Goal: Contribute content

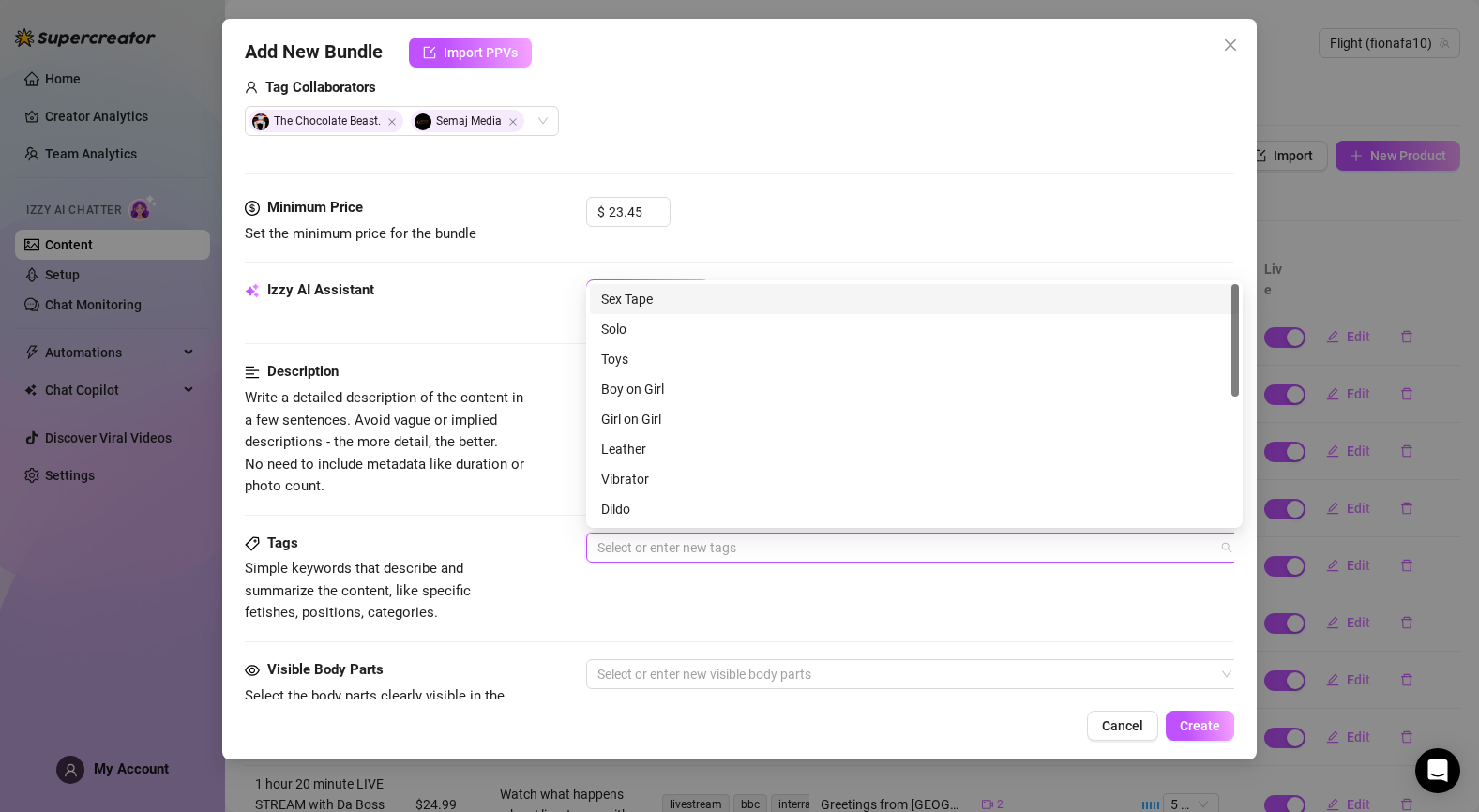
click at [693, 299] on div "Sex Tape" at bounding box center [914, 299] width 626 height 21
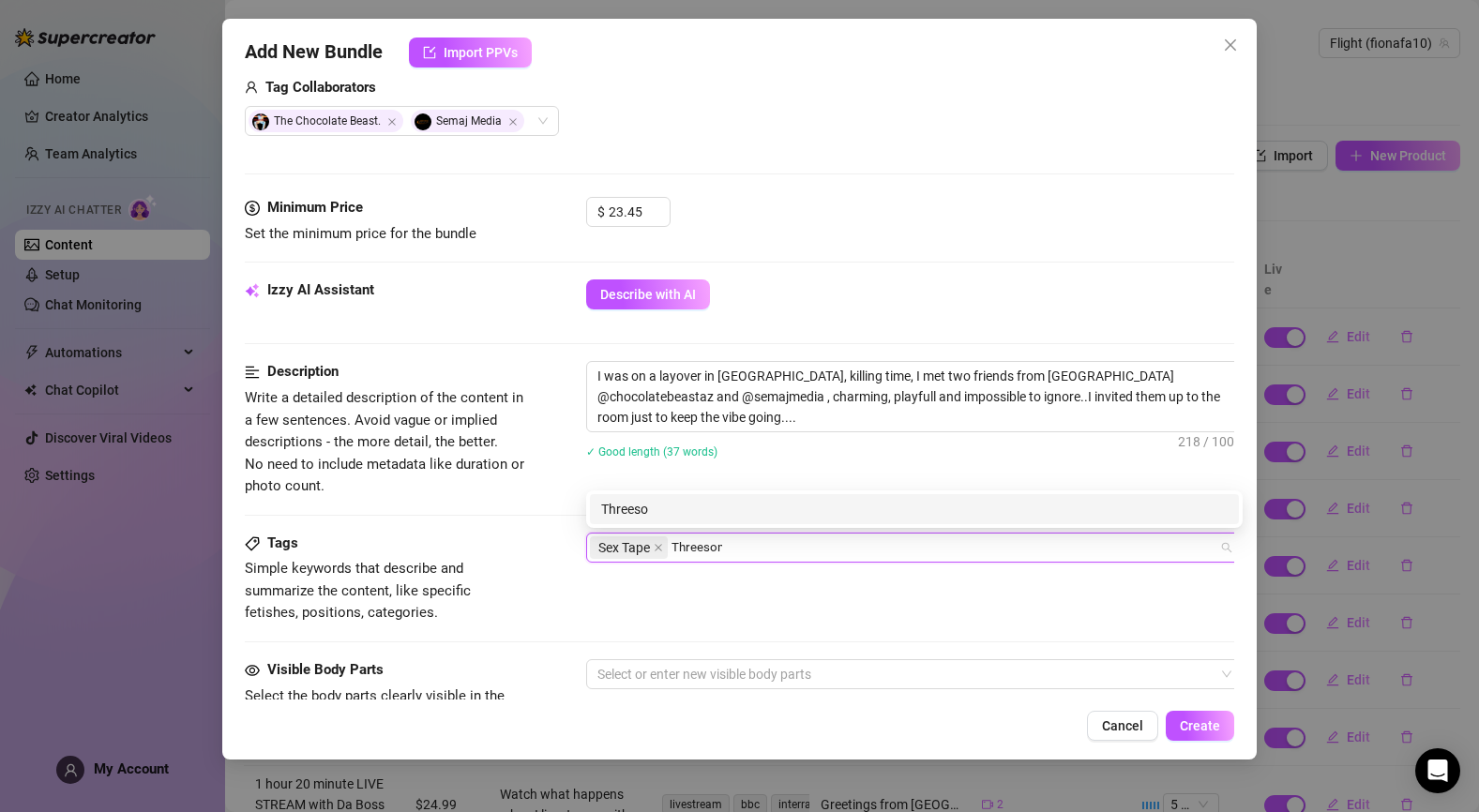
type input "Threesome"
type input "b"
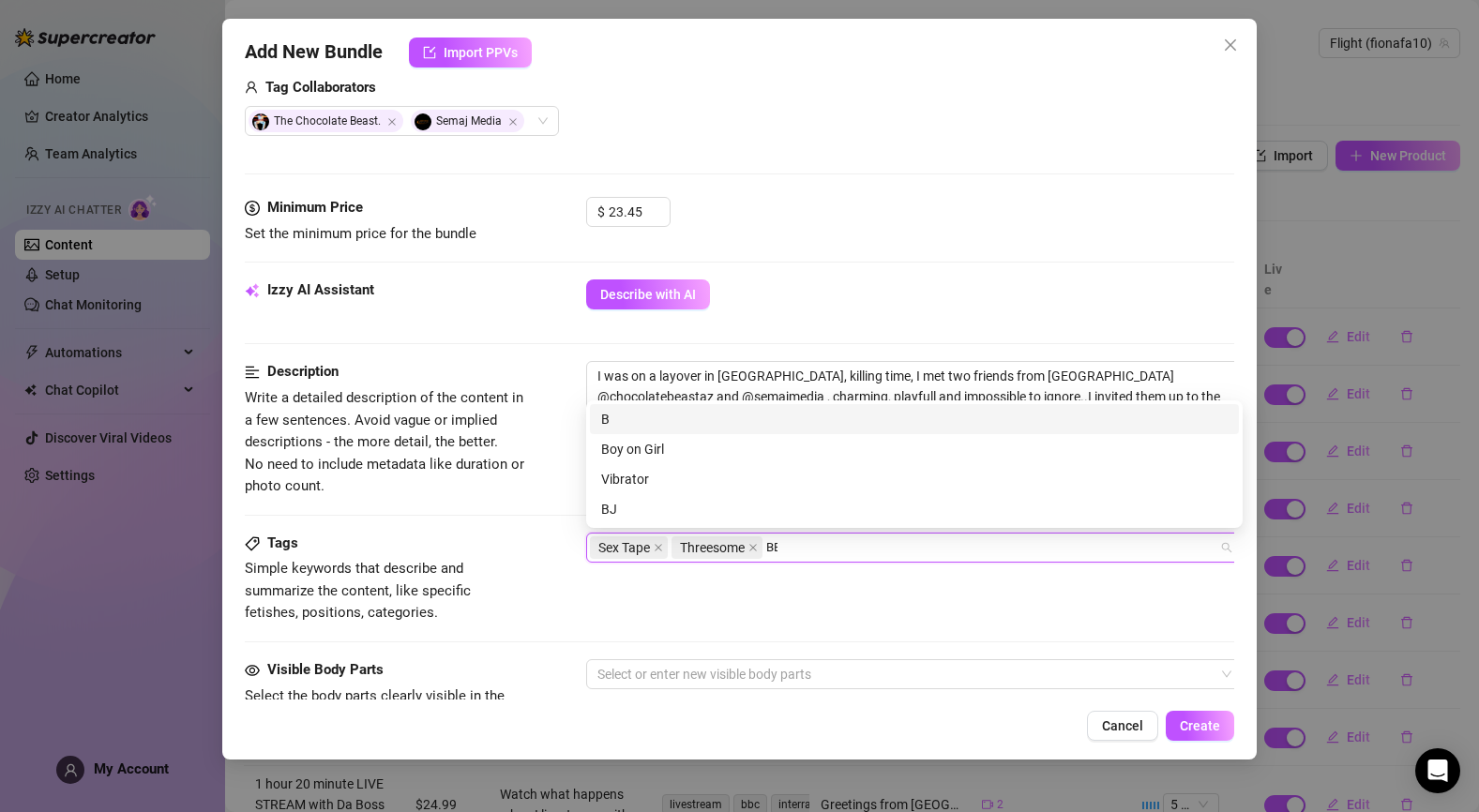
type input "BBC"
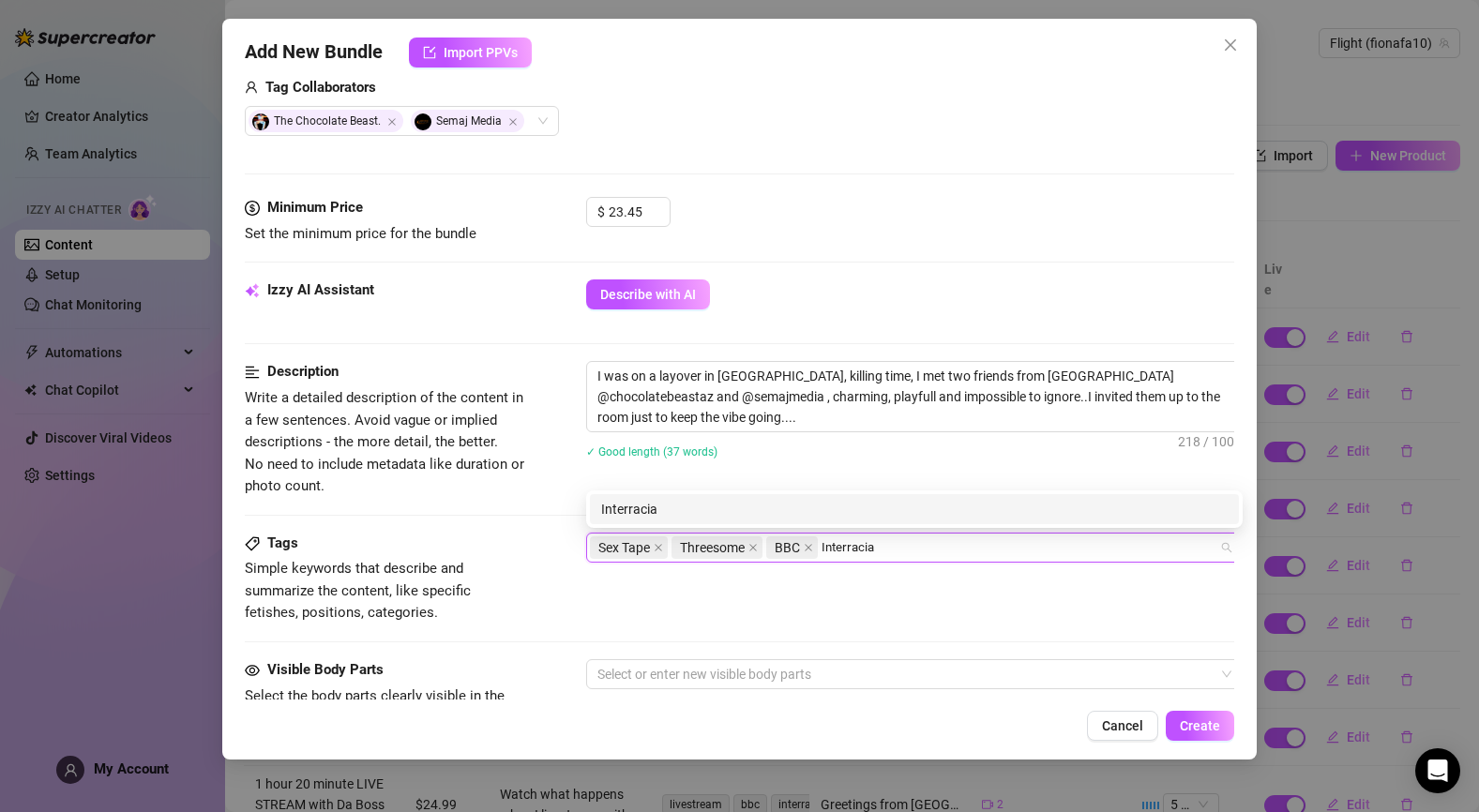
type input "Interracial"
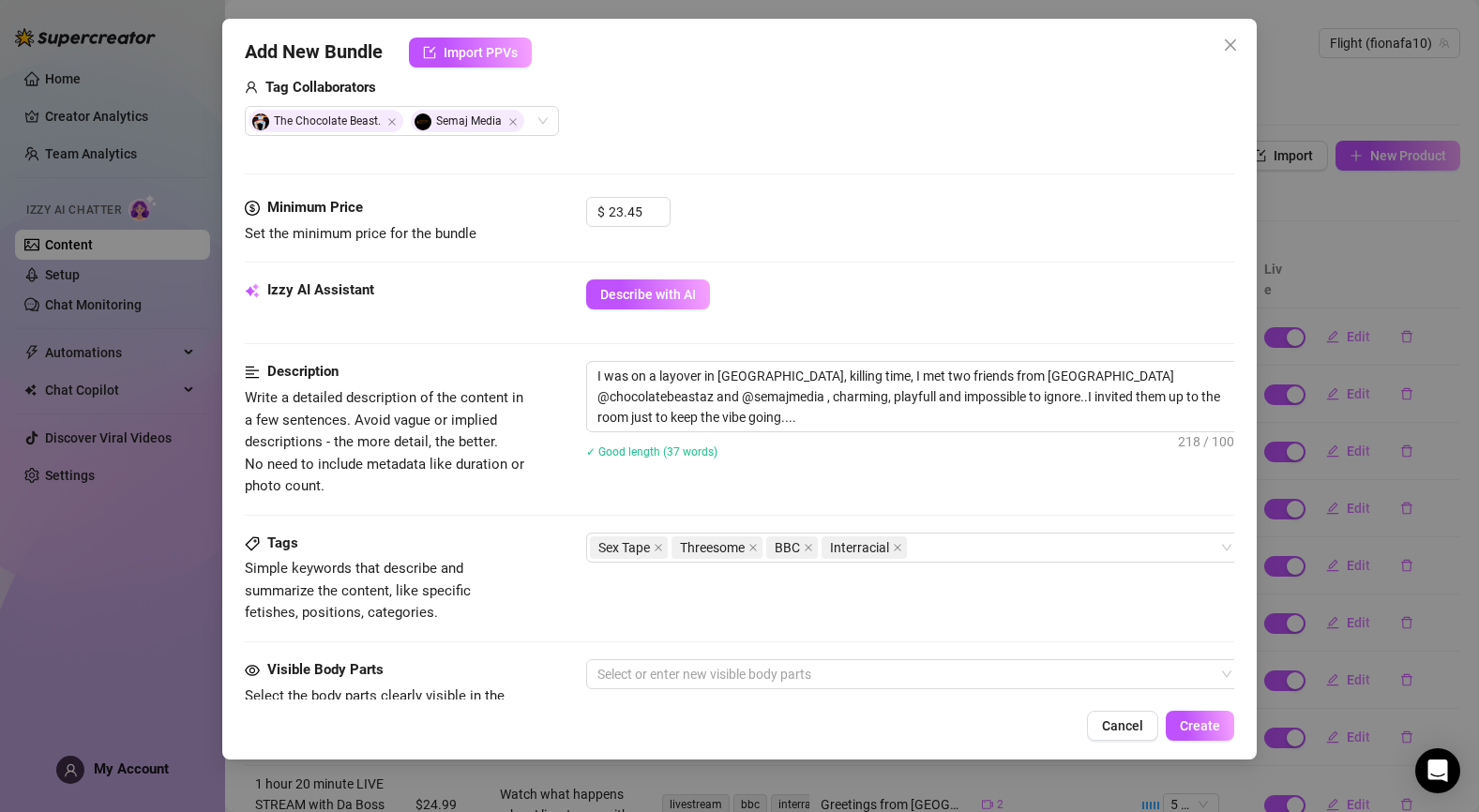
click at [986, 610] on div "Tags Simple keywords that describe and summarize the content, like specific fet…" at bounding box center [740, 578] width 990 height 92
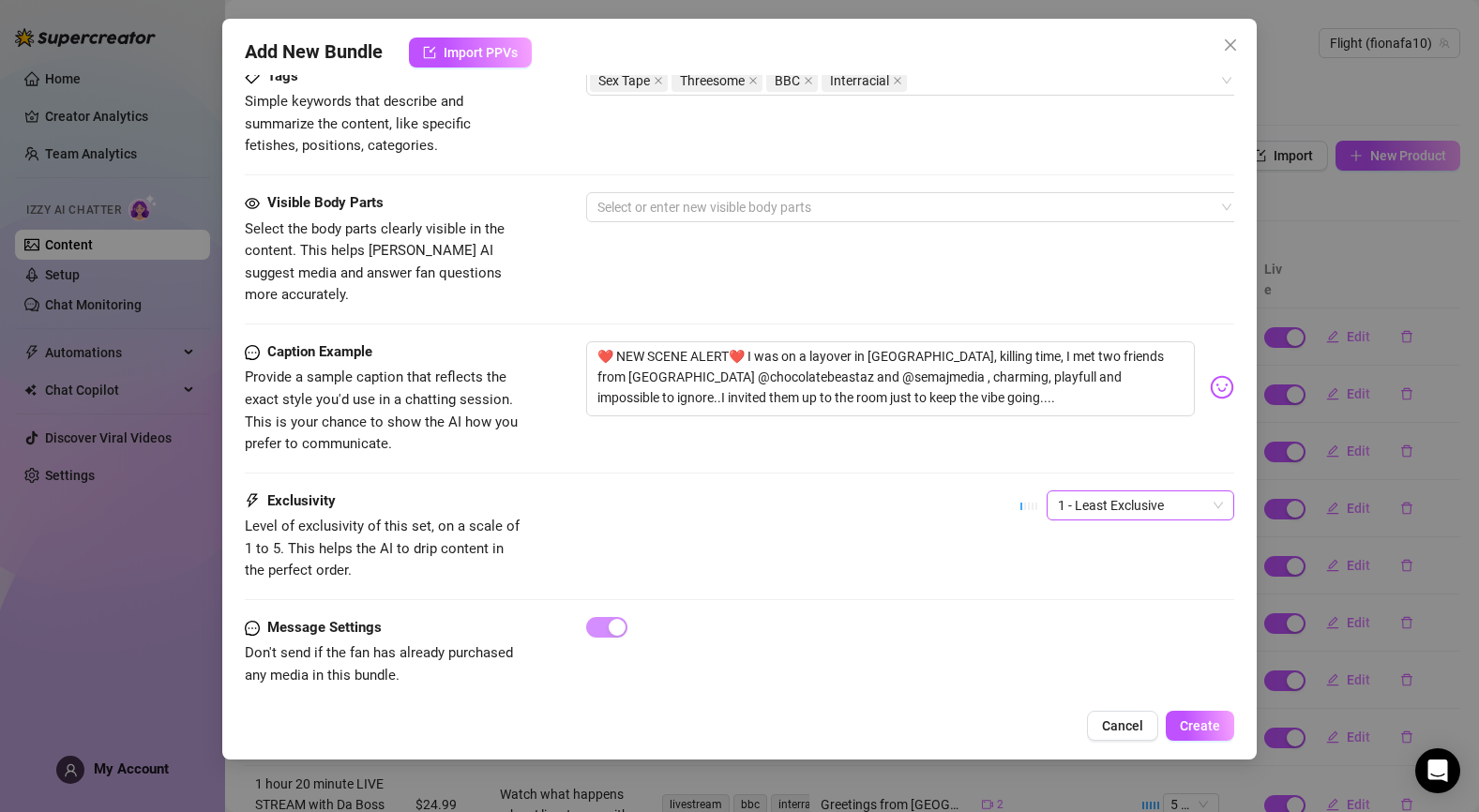
click at [1132, 491] on span "1 - Least Exclusive" at bounding box center [1140, 505] width 165 height 28
click at [1092, 557] on div "2" at bounding box center [1140, 551] width 157 height 21
click at [1216, 720] on span "Create" at bounding box center [1199, 726] width 40 height 15
